Goal: Transaction & Acquisition: Obtain resource

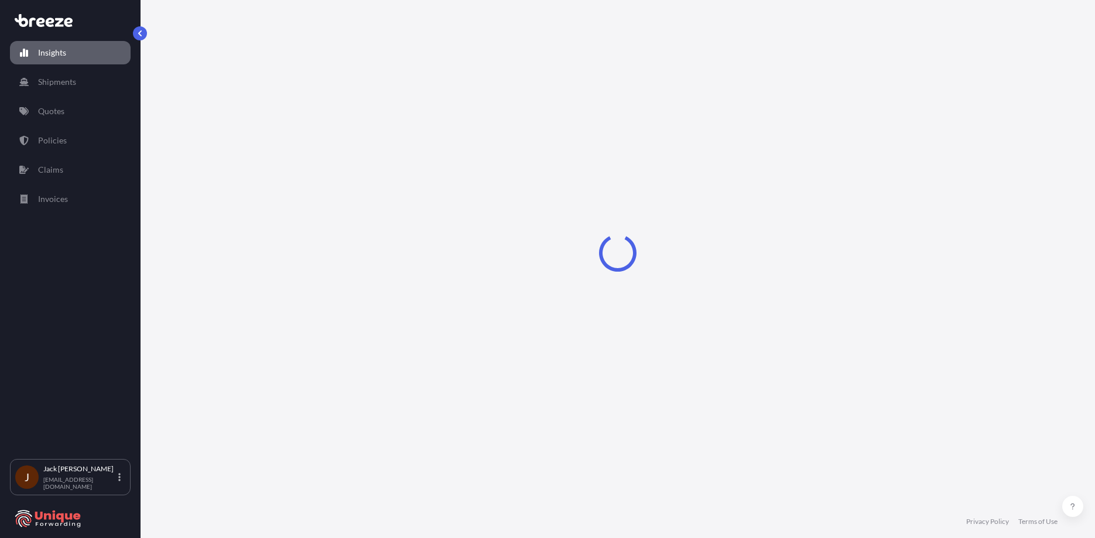
select select "2025"
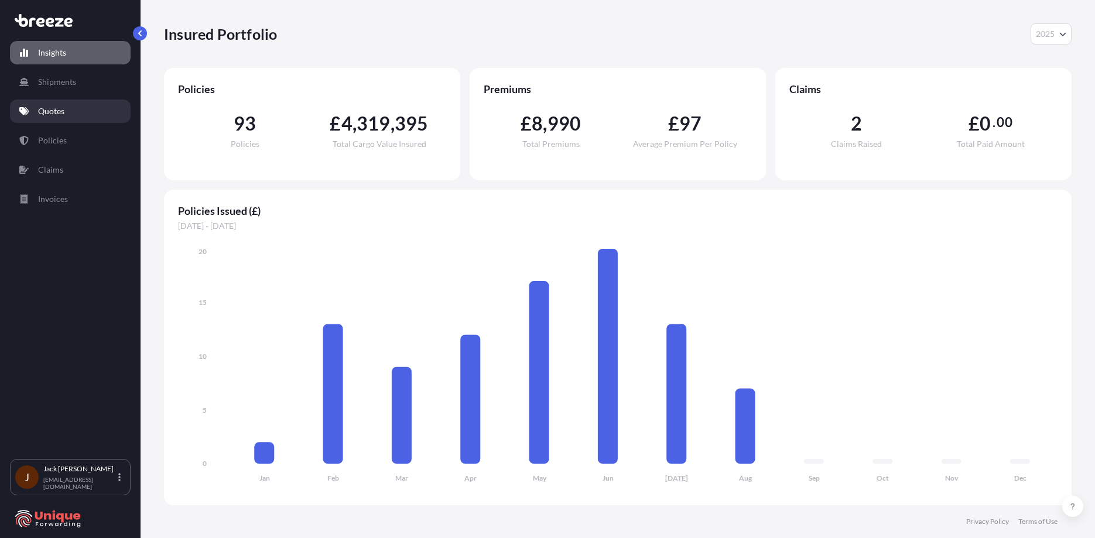
click at [88, 117] on link "Quotes" at bounding box center [70, 111] width 121 height 23
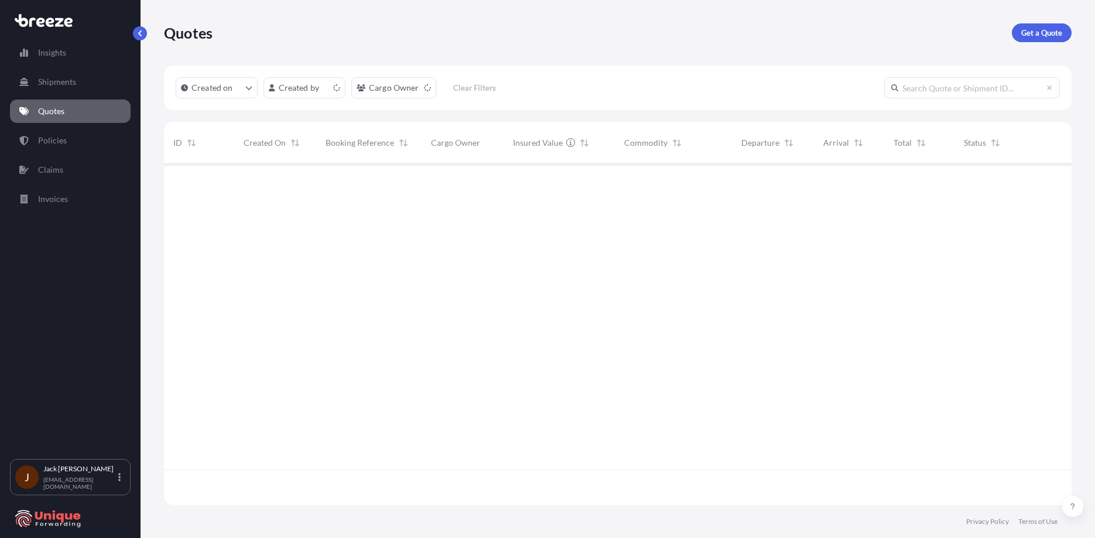
scroll to position [339, 899]
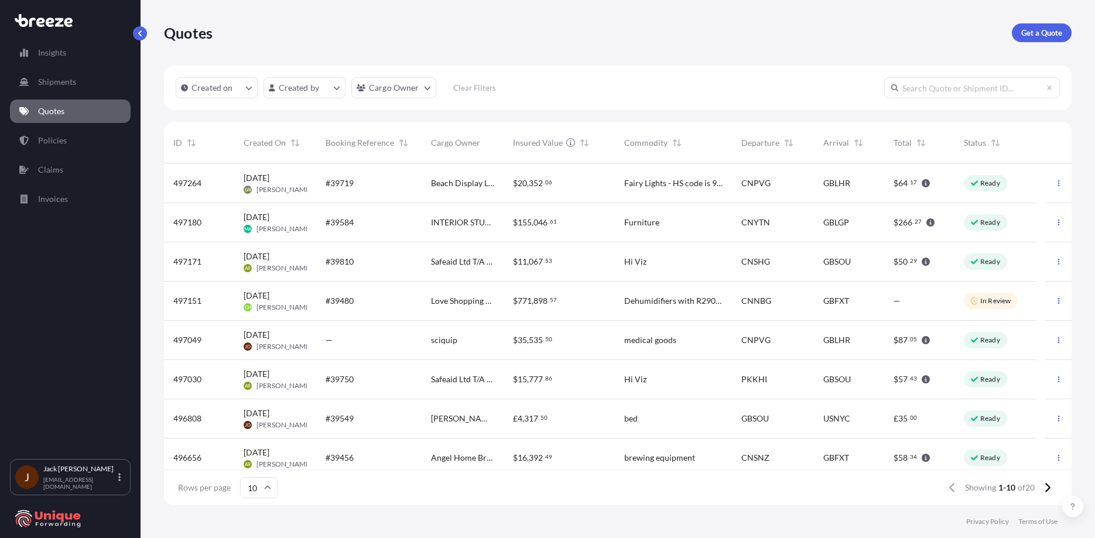
click at [317, 328] on div "—" at bounding box center [368, 340] width 105 height 39
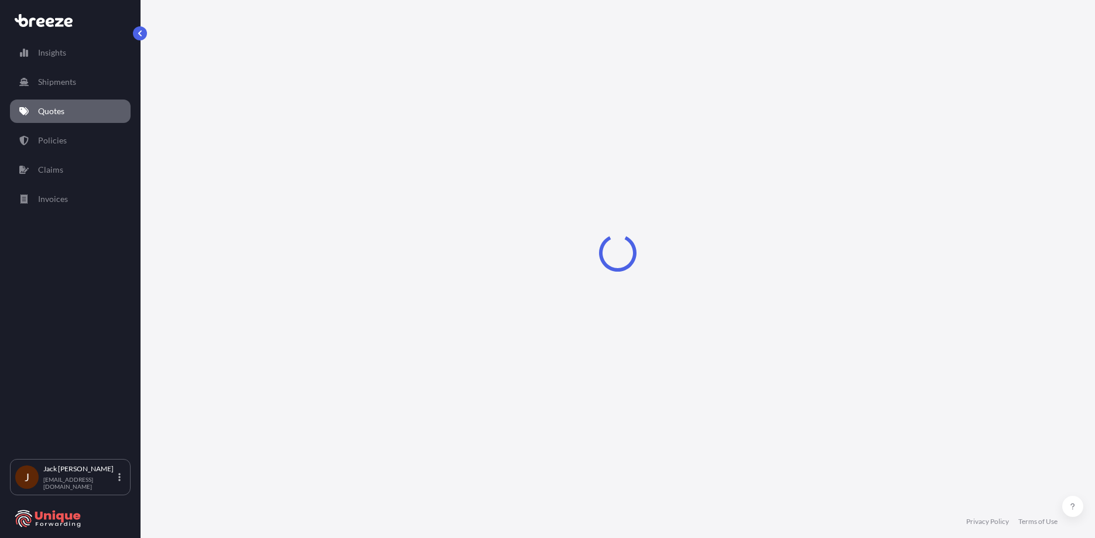
select select "Road"
select select "Air"
select select "Road"
select select "1"
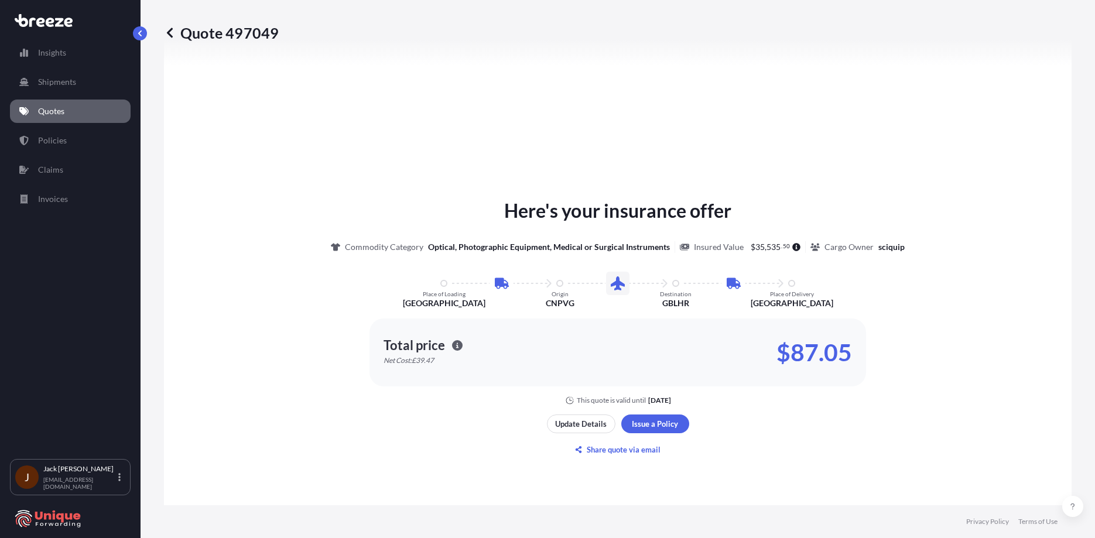
scroll to position [644, 0]
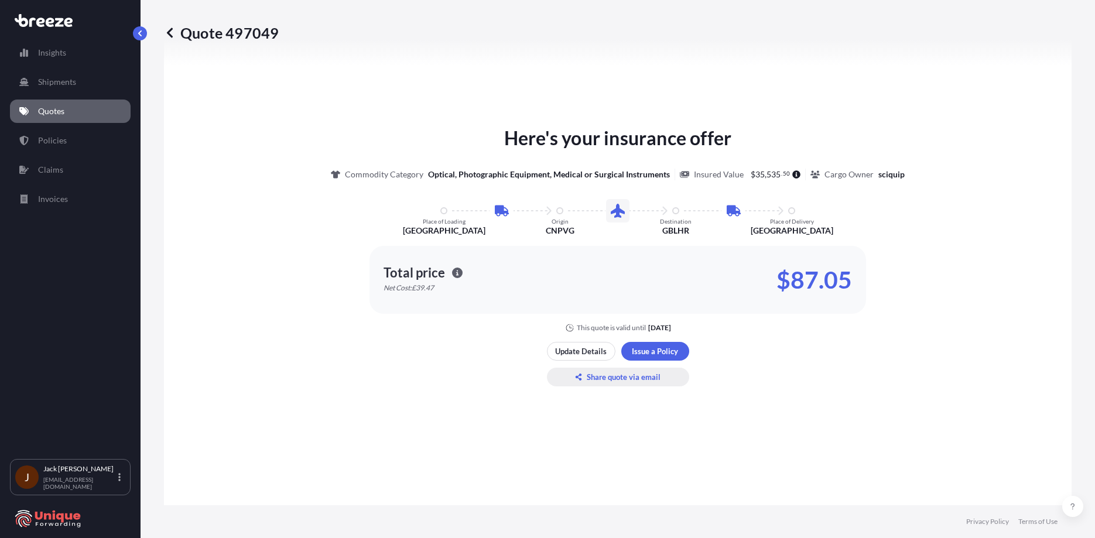
click at [591, 379] on p "Share quote via email" at bounding box center [624, 377] width 74 height 12
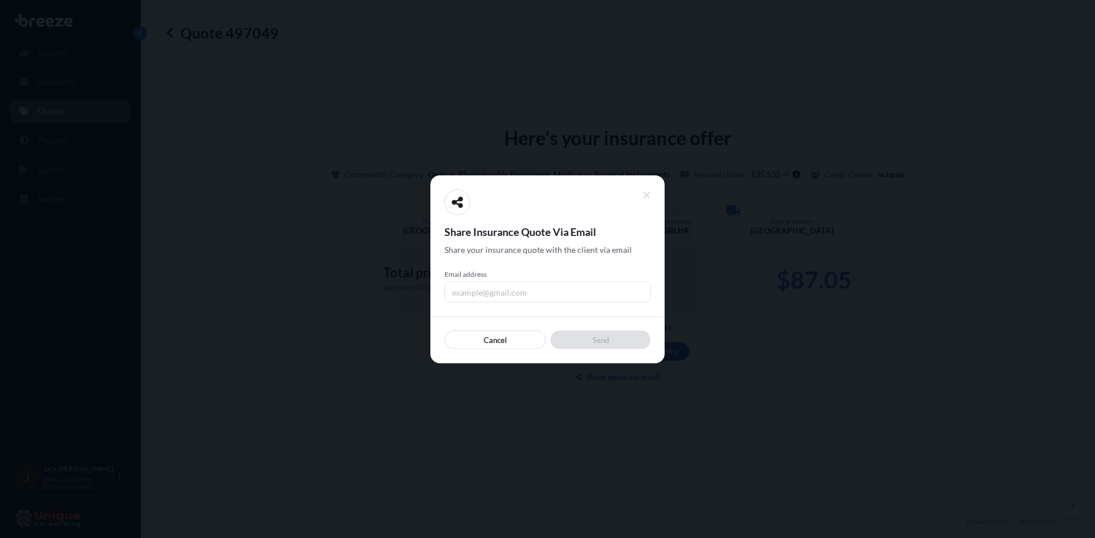
click at [611, 293] on input "Email address" at bounding box center [547, 291] width 206 height 21
type input "[EMAIL_ADDRESS][DOMAIN_NAME]"
